Goal: Browse casually

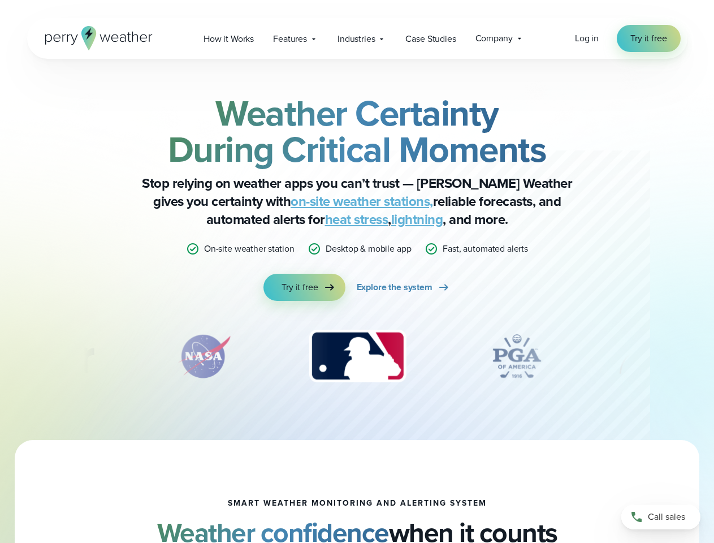
click at [357, 271] on div "Weather Certainty During Critical Moments Stop relying on weather apps you can’…" at bounding box center [357, 198] width 547 height 206
click at [357, 38] on span "Industries" at bounding box center [356, 39] width 37 height 14
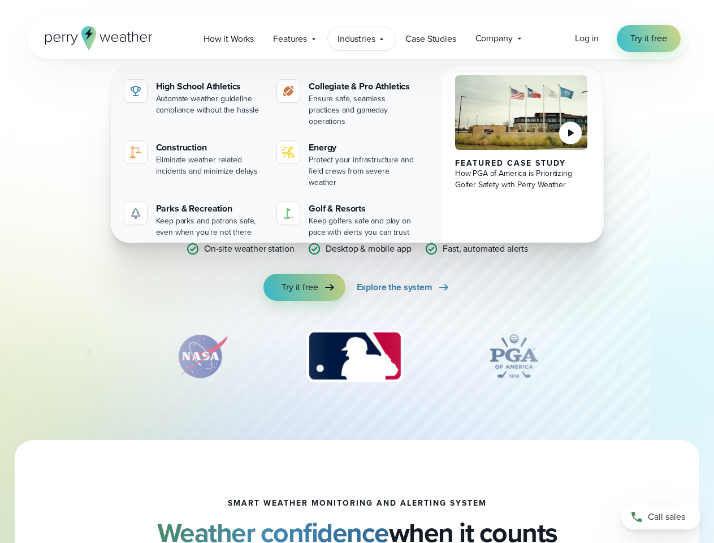
click at [357, 356] on img "3 of 12" at bounding box center [354, 356] width 119 height 57
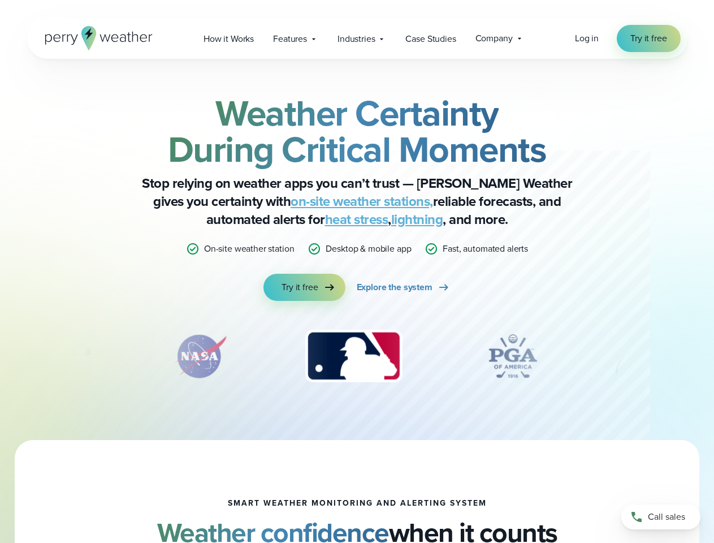
click at [0, 356] on div "Weather Certainty During Critical Moments Stop relying on weather apps you can’…" at bounding box center [357, 249] width 714 height 381
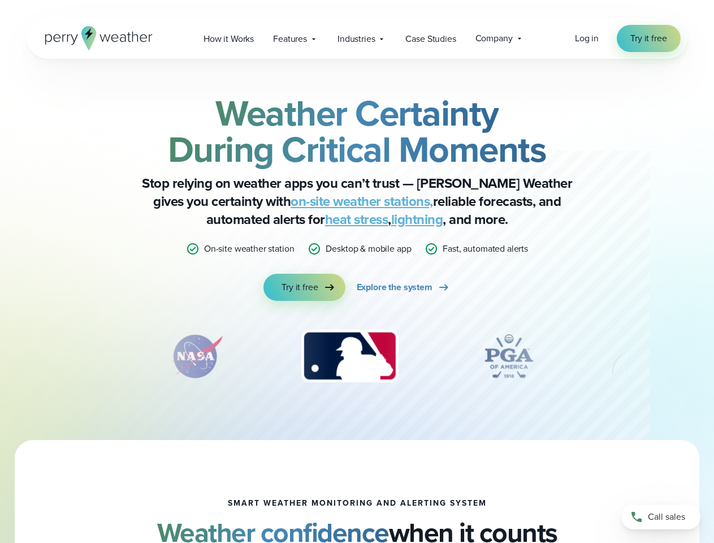
click at [0, 356] on div "Weather Certainty During Critical Moments Stop relying on weather apps you can’…" at bounding box center [357, 249] width 714 height 381
